Goal: Task Accomplishment & Management: Manage account settings

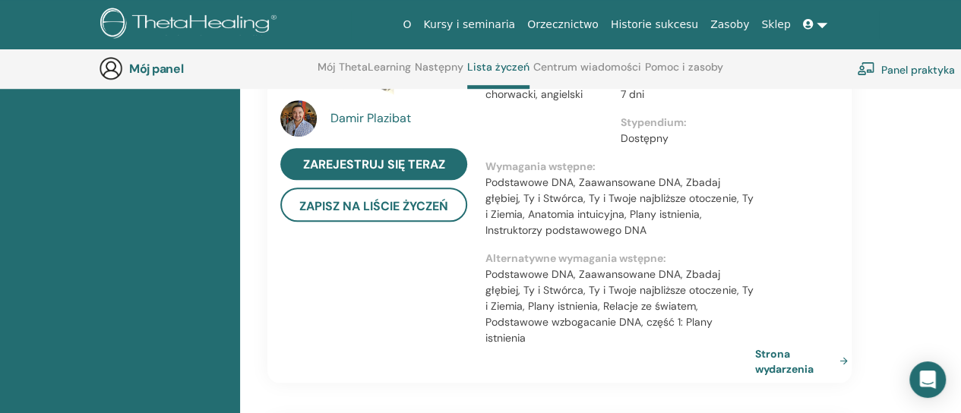
scroll to position [532, 0]
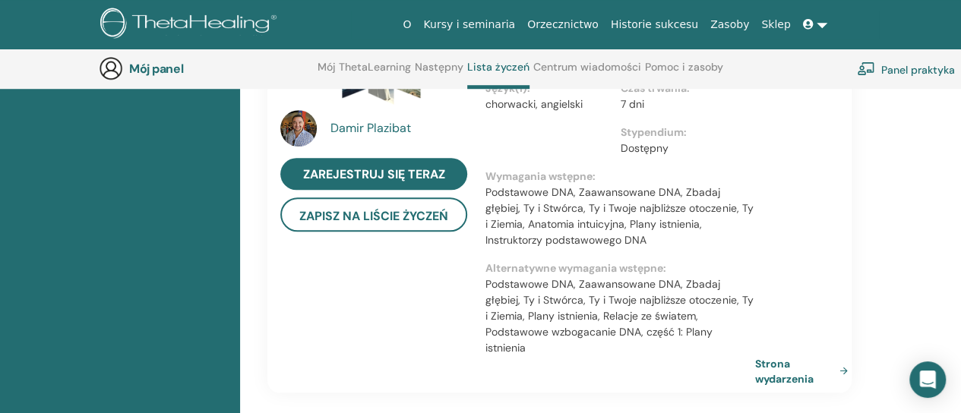
click at [937, 69] on font "Panel praktyka" at bounding box center [918, 69] width 74 height 14
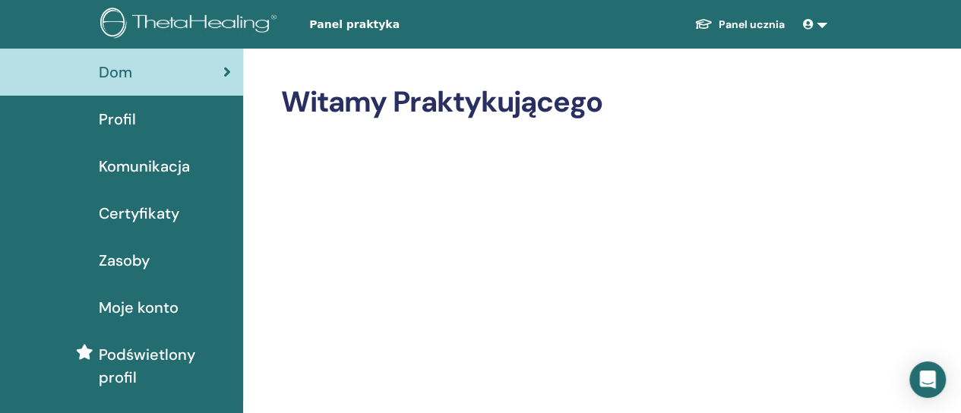
click at [158, 209] on font "Certyfikaty" at bounding box center [139, 213] width 80 height 20
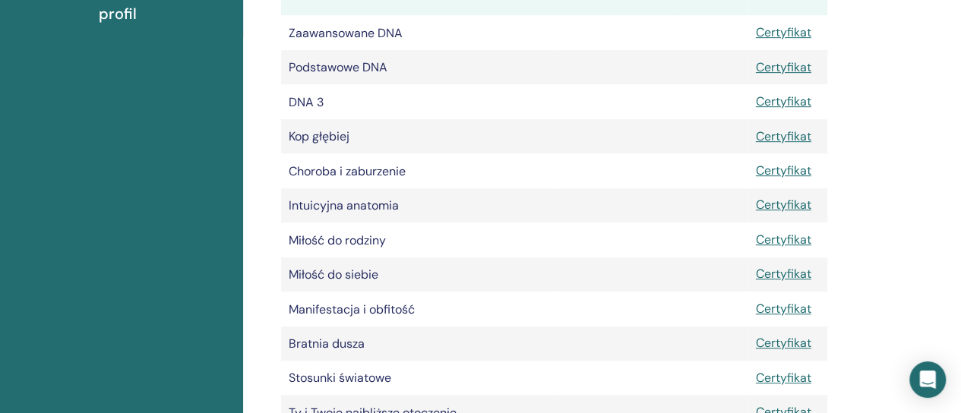
scroll to position [364, 0]
click at [782, 172] on font "Certyfikat" at bounding box center [783, 170] width 55 height 16
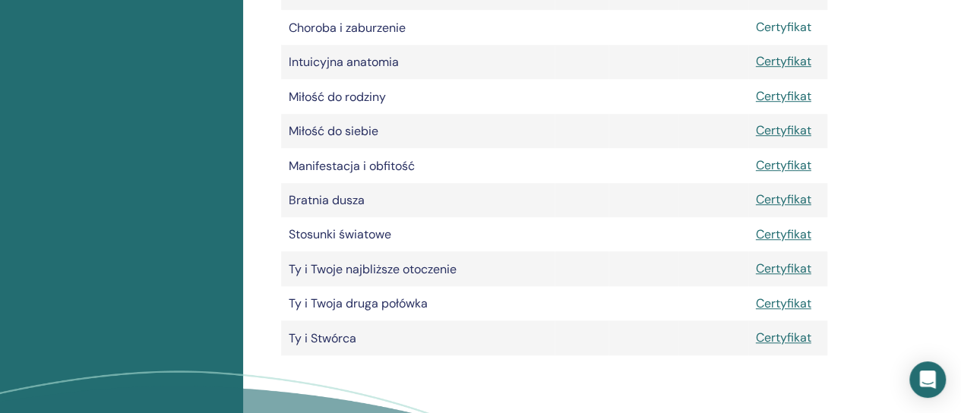
scroll to position [505, 0]
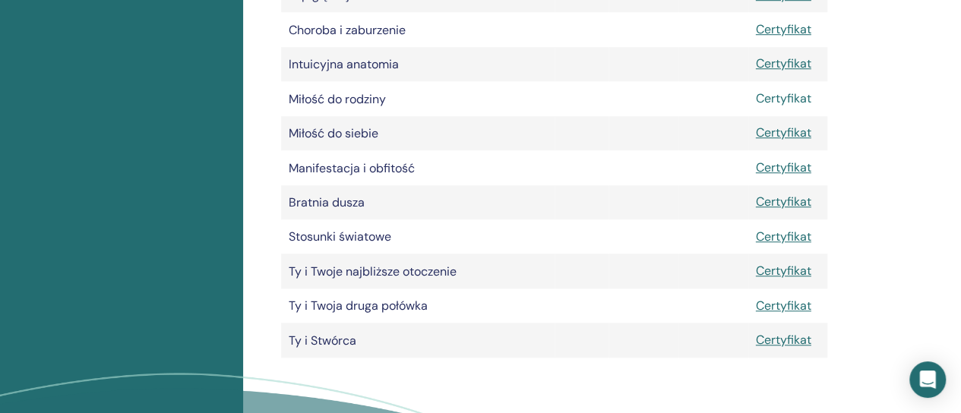
click at [776, 104] on font "Certyfikat" at bounding box center [783, 98] width 55 height 16
